Goal: Information Seeking & Learning: Learn about a topic

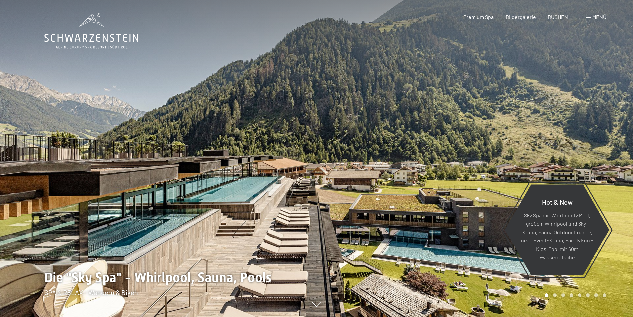
click at [597, 17] on span "Menü" at bounding box center [599, 17] width 14 height 6
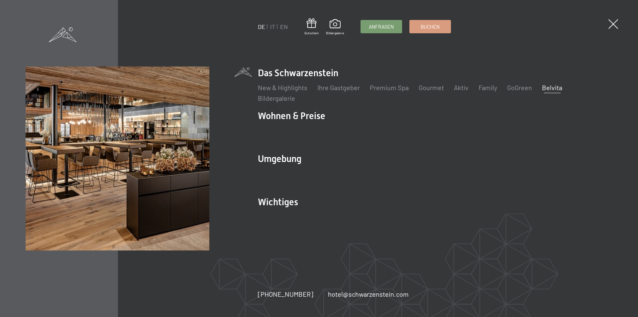
click at [550, 88] on link "Belvita" at bounding box center [552, 87] width 20 height 8
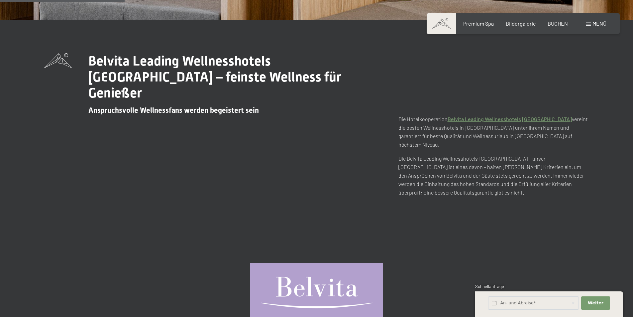
scroll to position [299, 0]
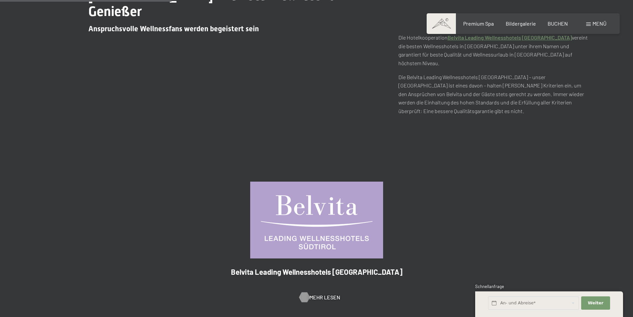
click at [315, 293] on span "Mehr Lesen" at bounding box center [324, 296] width 31 height 7
click at [330, 293] on span "Mehr Lesen" at bounding box center [324, 296] width 31 height 7
